Goal: Task Accomplishment & Management: Use online tool/utility

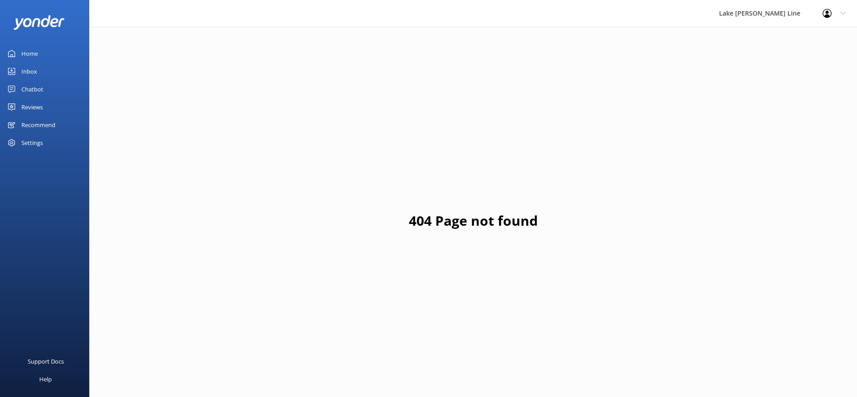
click at [57, 91] on link "Chatbot" at bounding box center [44, 89] width 89 height 18
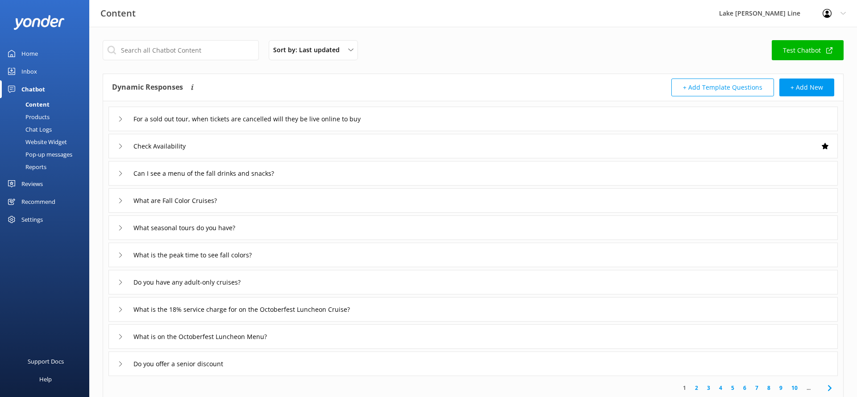
click at [38, 124] on div "Chat Logs" at bounding box center [28, 129] width 46 height 13
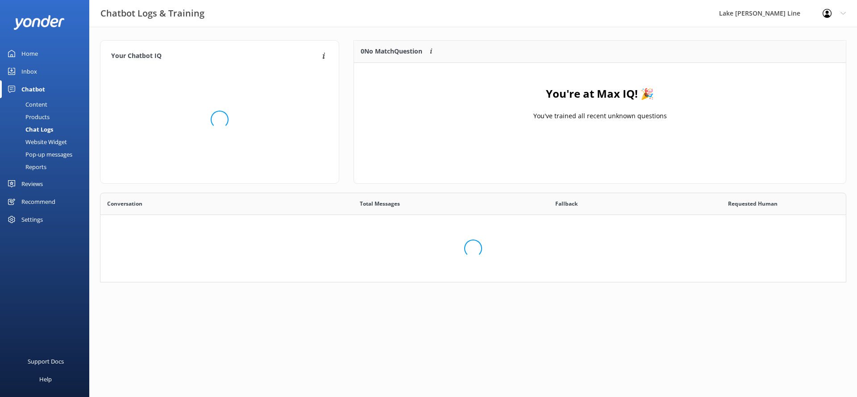
scroll to position [313, 746]
